Goal: Task Accomplishment & Management: Manage account settings

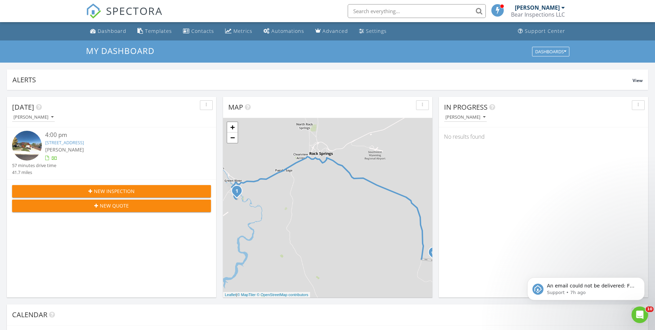
scroll to position [639, 666]
click at [112, 35] on link "Dashboard" at bounding box center [108, 31] width 42 height 13
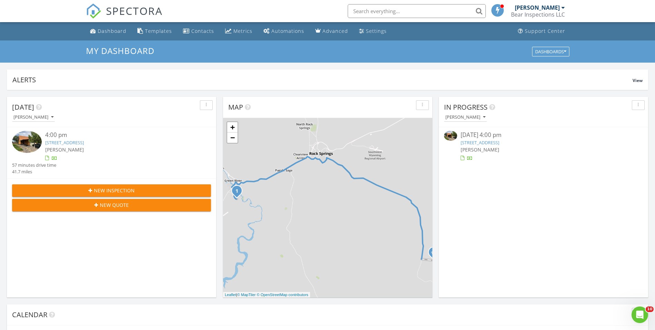
click at [97, 136] on div "4:00 pm" at bounding box center [119, 135] width 149 height 9
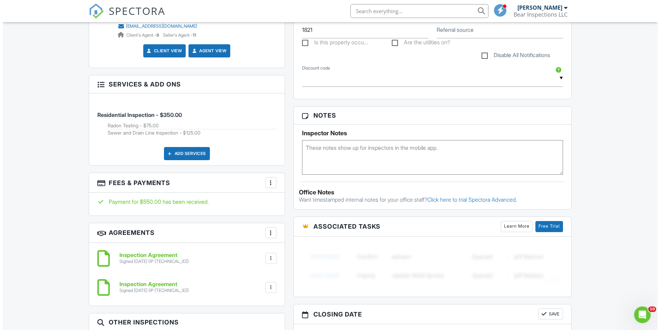
scroll to position [380, 0]
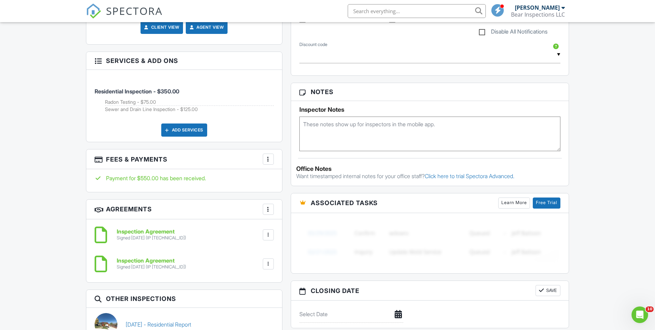
click at [267, 159] on div at bounding box center [268, 158] width 7 height 7
click at [282, 184] on li "Edit Fees & Payments" at bounding box center [303, 179] width 72 height 17
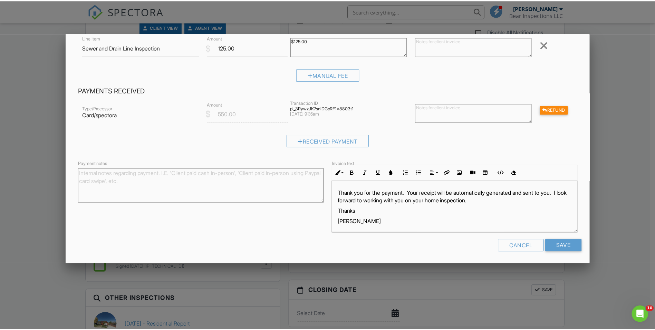
scroll to position [119, 0]
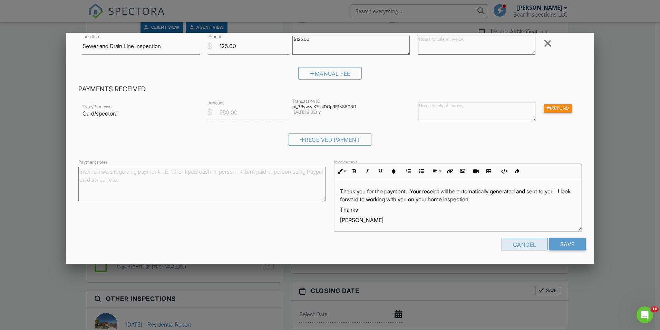
click at [510, 245] on div "Cancel" at bounding box center [525, 244] width 46 height 12
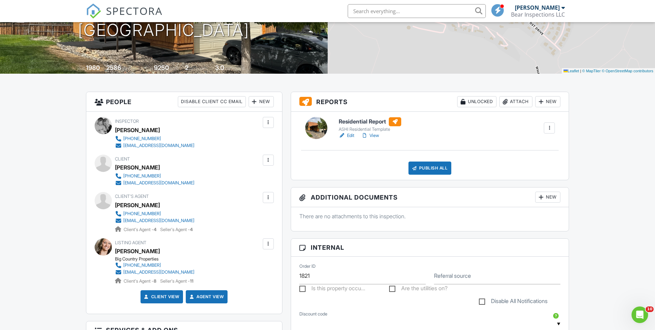
scroll to position [104, 0]
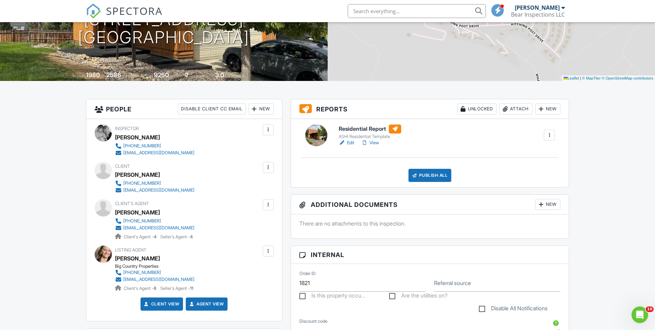
click at [373, 129] on h6 "Residential Report" at bounding box center [370, 128] width 63 height 9
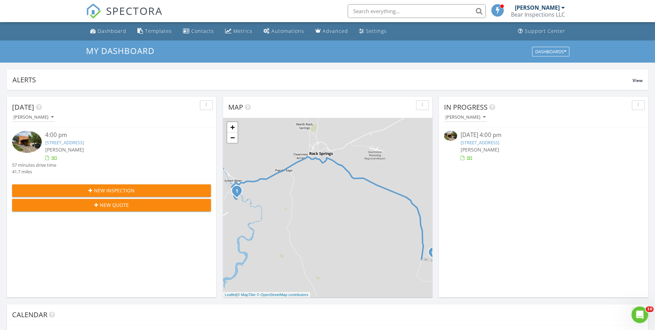
click at [84, 142] on link "2755 Hitching Post Dr, Green River, WY 82935" at bounding box center [64, 142] width 39 height 6
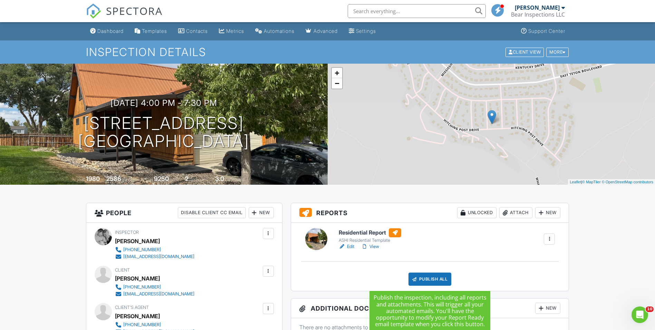
click at [430, 278] on div "Publish All" at bounding box center [430, 278] width 43 height 13
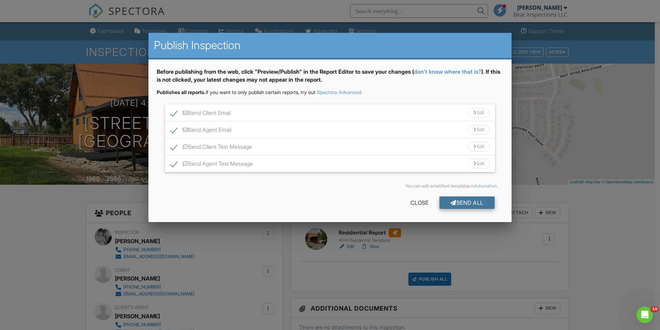
click at [461, 206] on div "Send All" at bounding box center [467, 202] width 55 height 12
